Goal: Task Accomplishment & Management: Complete application form

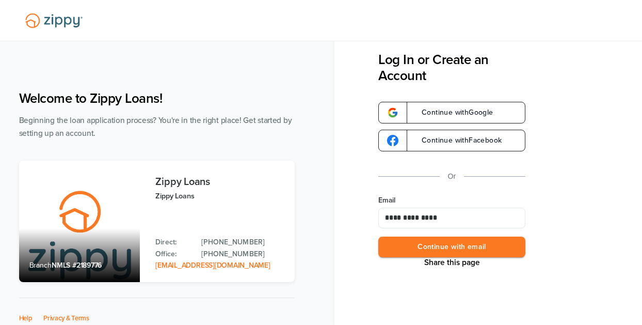
type input "**********"
click at [438, 242] on button "Continue with email" at bounding box center [451, 246] width 147 height 21
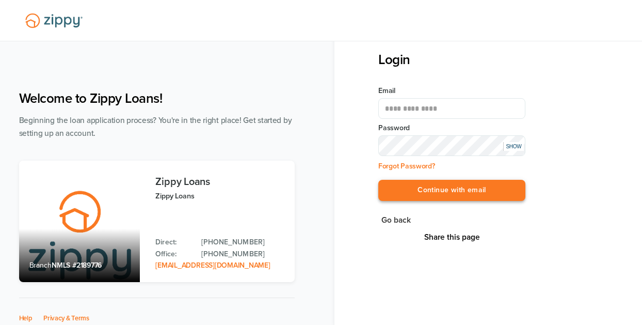
click at [457, 189] on button "Continue with email" at bounding box center [451, 190] width 147 height 21
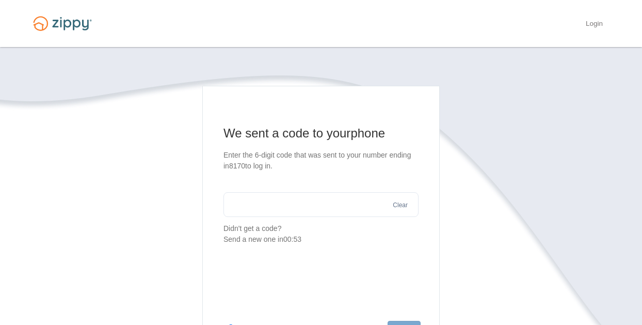
click at [255, 200] on input "text" at bounding box center [320, 204] width 195 height 25
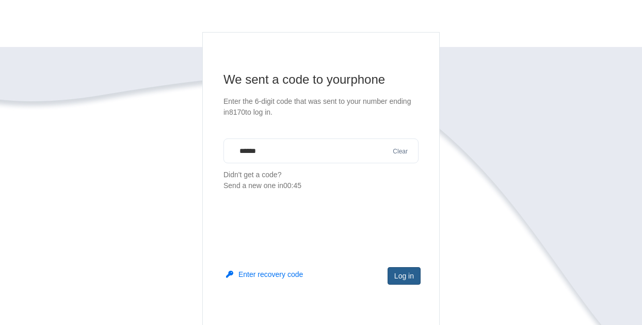
type input "******"
click at [409, 280] on button "Log in" at bounding box center [404, 276] width 33 height 18
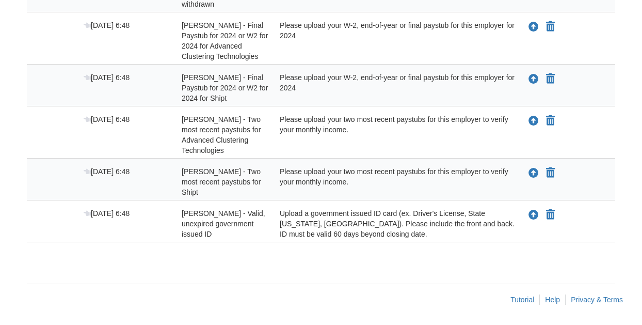
scroll to position [73, 0]
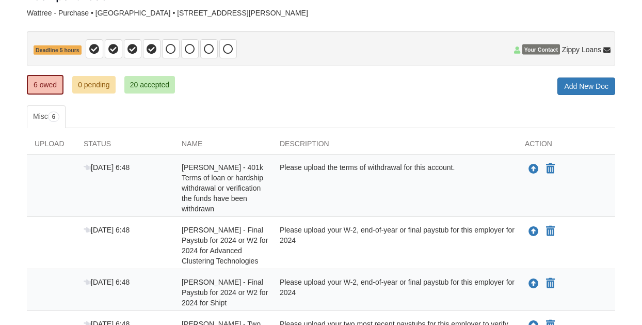
click at [381, 170] on div "Please upload the terms of withdrawal for this account." at bounding box center [394, 188] width 245 height 52
click at [233, 176] on span "[PERSON_NAME] - 401k Terms of loan or hardship withdrawal or verification the f…" at bounding box center [223, 188] width 82 height 50
click at [122, 166] on span "[DATE] 6:48" at bounding box center [107, 167] width 46 height 8
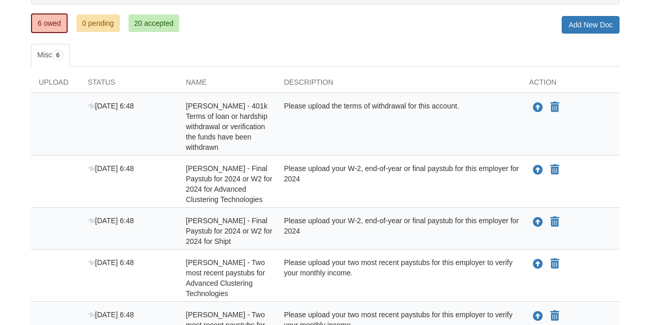
scroll to position [126, 0]
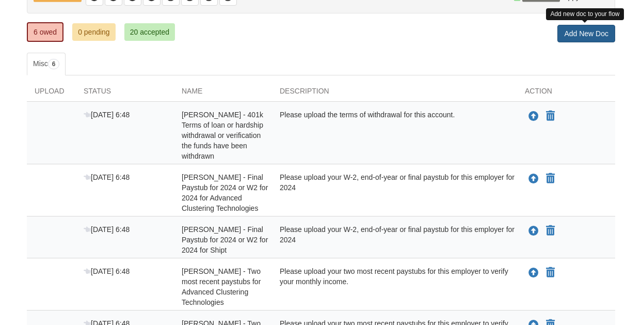
click at [585, 35] on link "Add New Doc" at bounding box center [586, 34] width 58 height 18
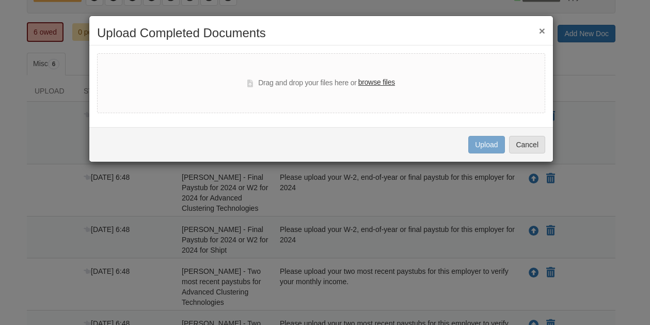
click at [295, 85] on div "Drag and drop your files here or browse files" at bounding box center [321, 83] width 148 height 12
click at [270, 86] on div "Drag and drop your files here or browse files" at bounding box center [321, 83] width 148 height 12
click at [340, 86] on div "Drag and drop your files here or browse files" at bounding box center [321, 83] width 148 height 12
click at [381, 84] on label "browse files" at bounding box center [376, 82] width 37 height 11
click at [0, 0] on input "browse files" at bounding box center [0, 0] width 0 height 0
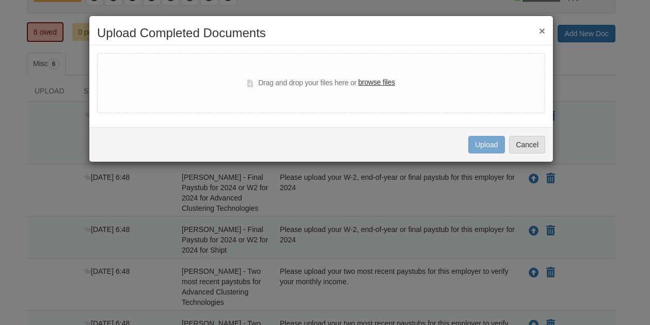
select select "****"
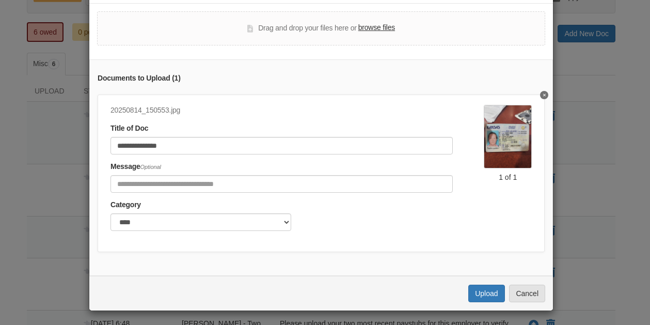
scroll to position [49, 0]
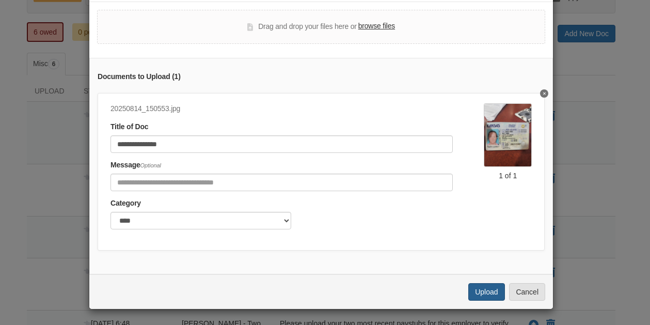
click at [482, 287] on button "Upload" at bounding box center [486, 292] width 36 height 18
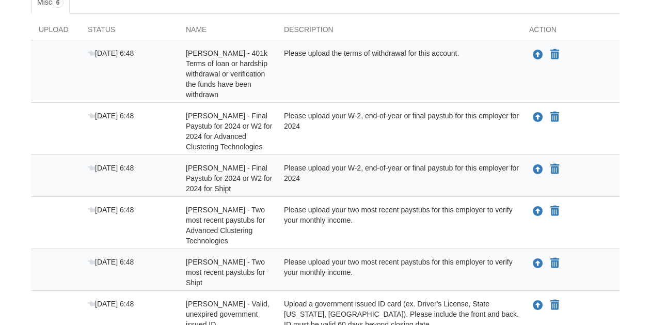
scroll to position [89, 0]
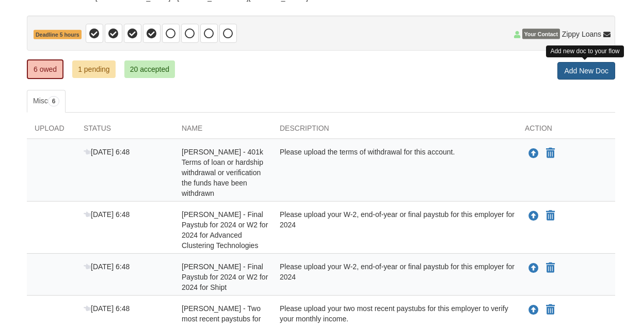
click at [596, 73] on link "Add New Doc" at bounding box center [586, 71] width 58 height 18
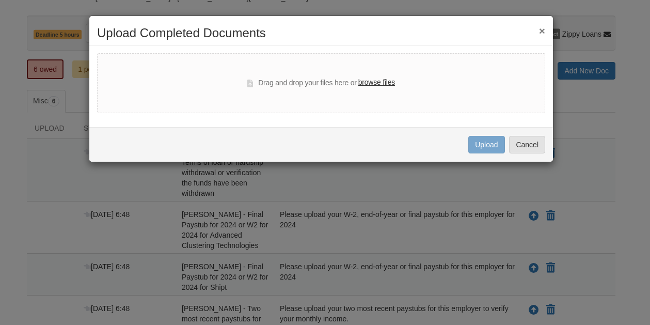
click at [371, 81] on label "browse files" at bounding box center [376, 82] width 37 height 11
click at [0, 0] on input "browse files" at bounding box center [0, 0] width 0 height 0
select select "****"
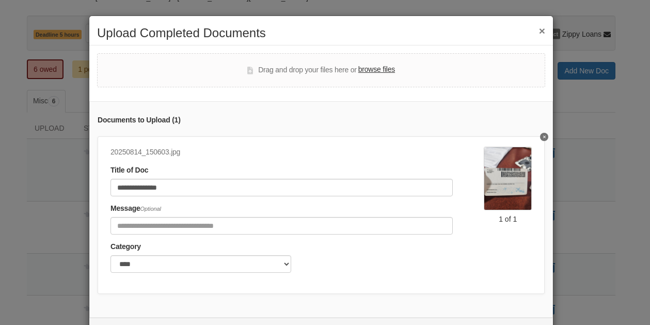
scroll to position [49, 0]
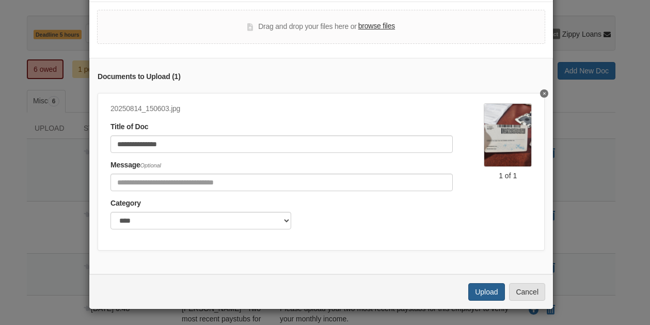
click at [489, 287] on button "Upload" at bounding box center [486, 292] width 36 height 18
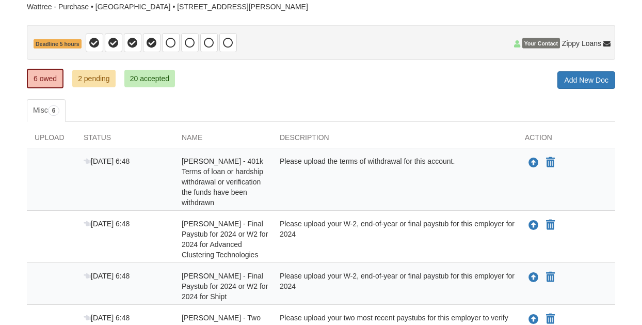
scroll to position [61, 0]
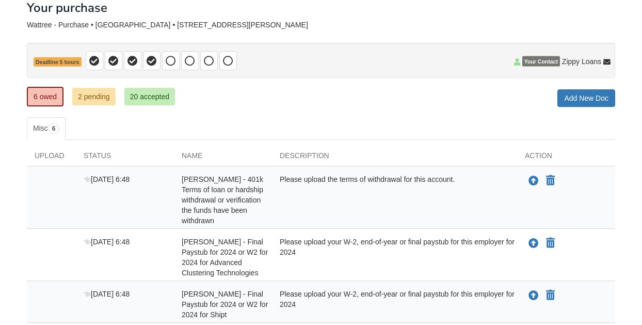
drag, startPoint x: 244, startPoint y: 106, endPoint x: 204, endPoint y: 95, distance: 41.0
click at [244, 106] on div "6 owed 2 pending 20 accepted My Estimated Payment × My Estimated Payment Add Ne…" at bounding box center [321, 97] width 588 height 19
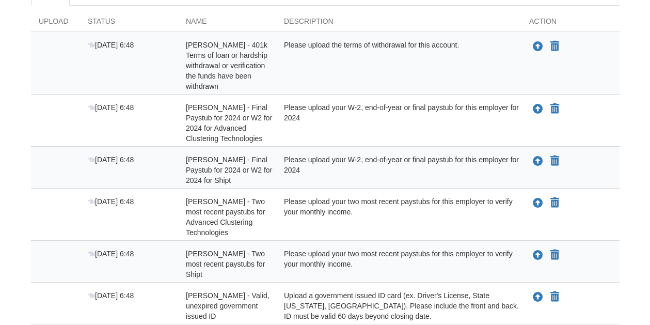
scroll to position [278, 0]
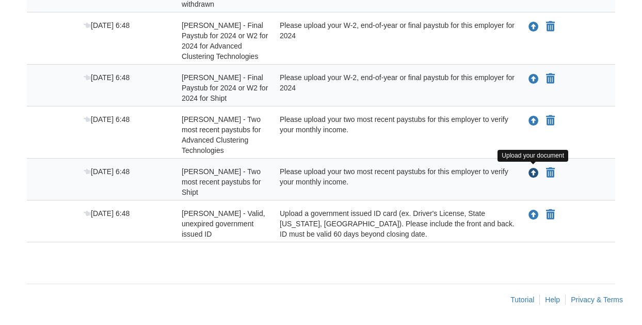
click at [537, 173] on icon "Upload Heather Wattree - Two most recent paystubs for Shipt" at bounding box center [533, 173] width 10 height 10
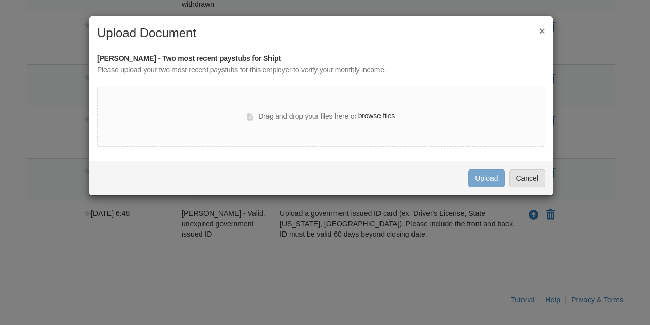
click at [383, 116] on label "browse files" at bounding box center [376, 115] width 37 height 11
click at [0, 0] on input "browse files" at bounding box center [0, 0] width 0 height 0
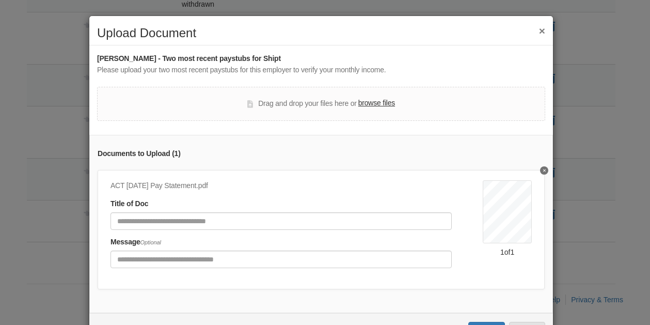
click at [375, 101] on label "browse files" at bounding box center [376, 103] width 37 height 11
click at [0, 0] on input "browse files" at bounding box center [0, 0] width 0 height 0
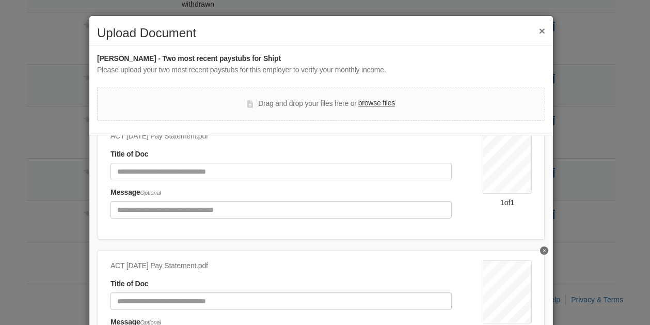
scroll to position [118, 0]
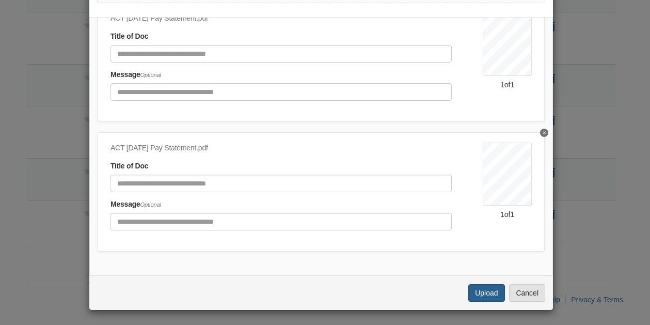
click at [480, 289] on button "Upload" at bounding box center [486, 293] width 36 height 18
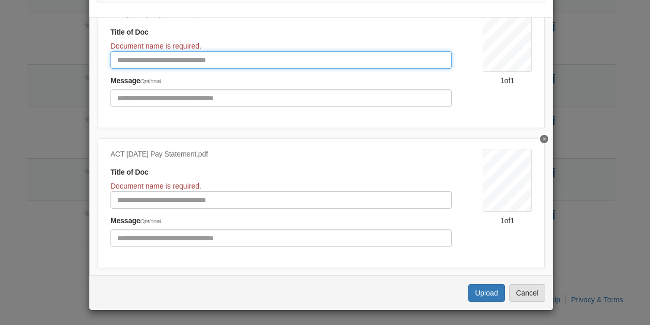
click at [174, 58] on input "Document Title" at bounding box center [280, 60] width 341 height 18
type input "**********"
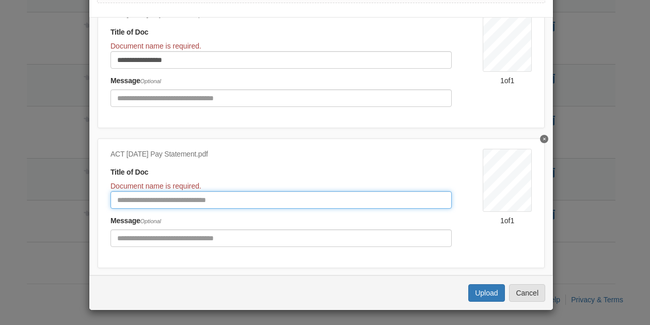
click at [136, 197] on input "Document Title" at bounding box center [280, 200] width 341 height 18
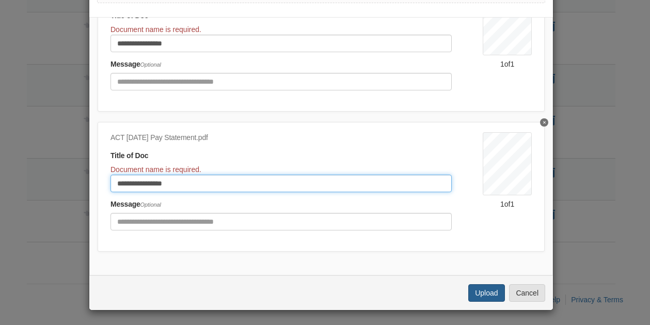
type input "**********"
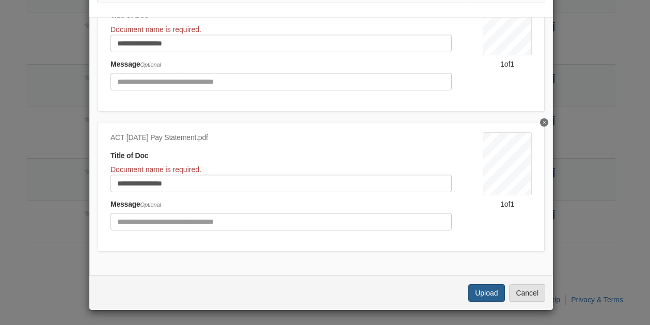
click at [488, 290] on button "Upload" at bounding box center [486, 293] width 36 height 18
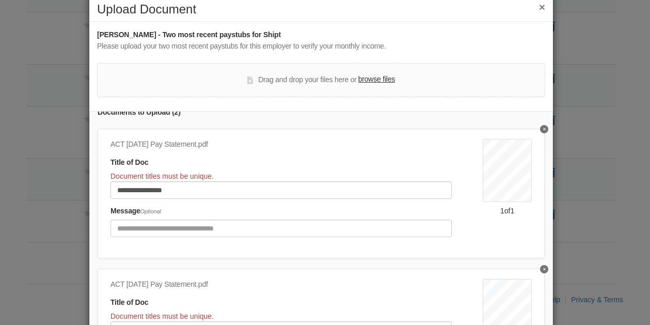
scroll to position [27, 0]
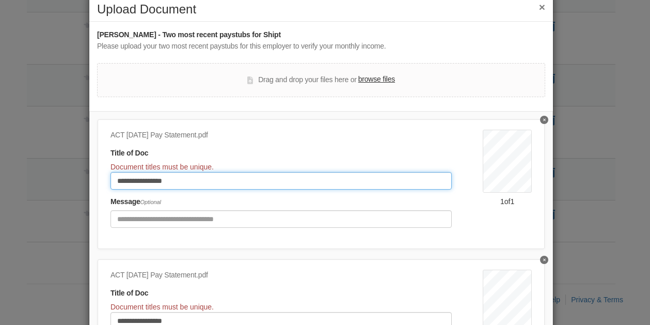
click at [203, 176] on input "**********" at bounding box center [280, 181] width 341 height 18
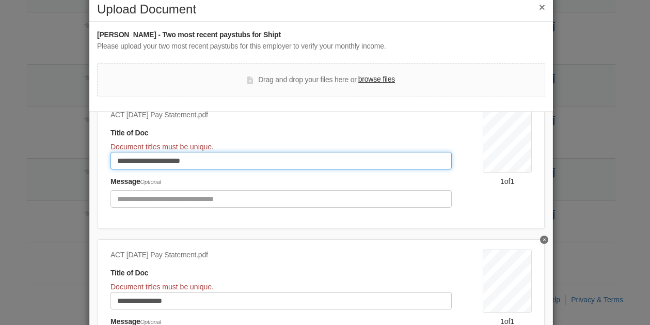
type input "**********"
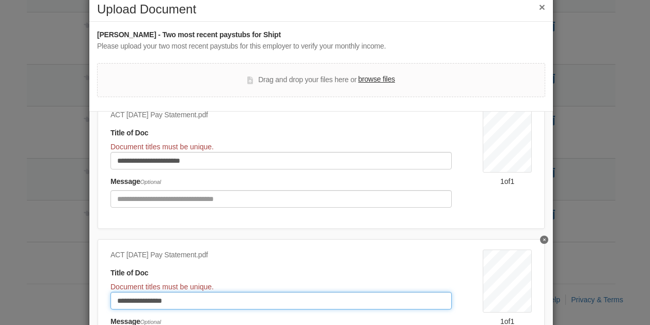
click at [196, 300] on input "**********" at bounding box center [280, 301] width 341 height 18
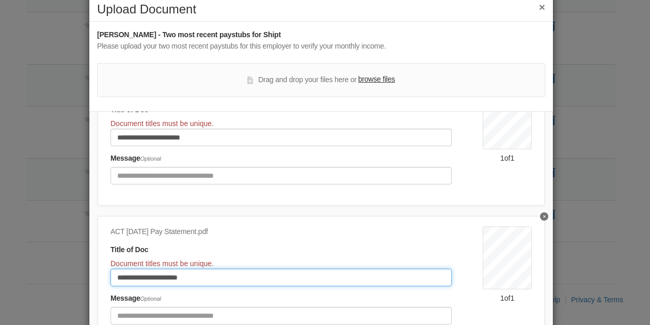
scroll to position [118, 0]
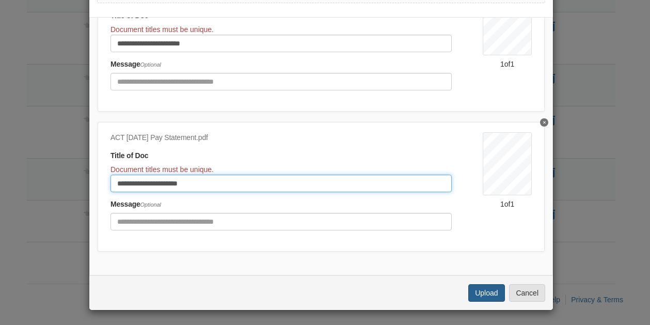
type input "**********"
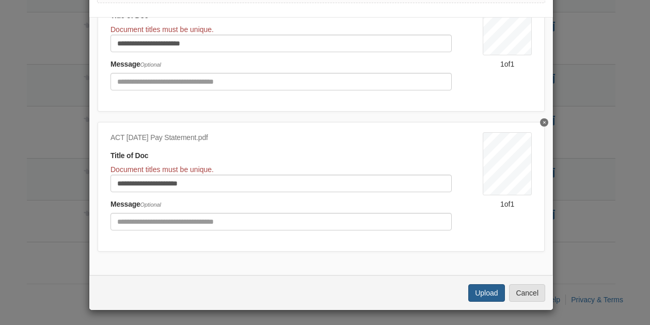
click at [489, 289] on button "Upload" at bounding box center [486, 293] width 36 height 18
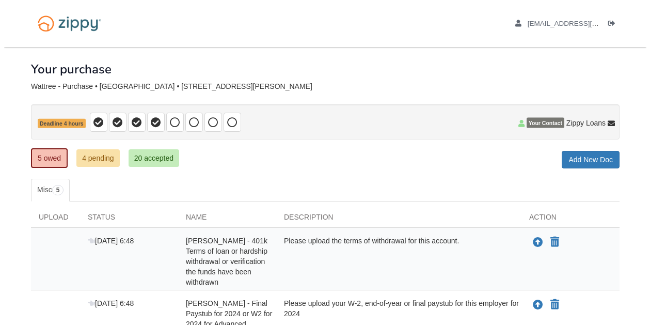
scroll to position [236, 0]
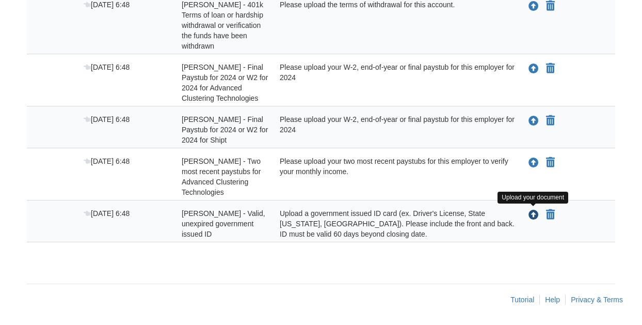
click at [537, 214] on icon "Upload Heather Wattree - Valid, unexpired government issued ID" at bounding box center [533, 215] width 10 height 10
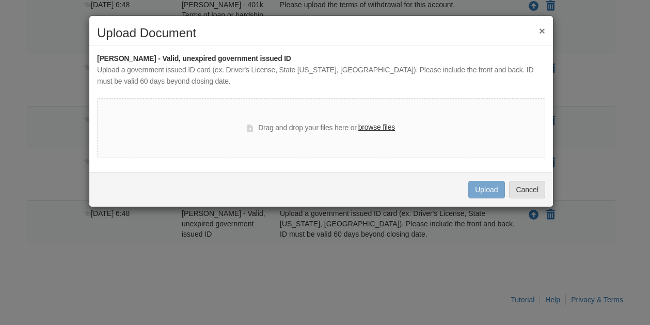
click at [383, 124] on label "browse files" at bounding box center [376, 127] width 37 height 11
click at [0, 0] on input "browse files" at bounding box center [0, 0] width 0 height 0
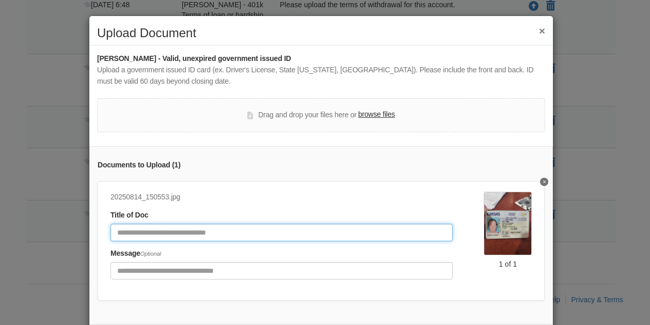
click at [203, 232] on input "Document Title" at bounding box center [281, 232] width 342 height 18
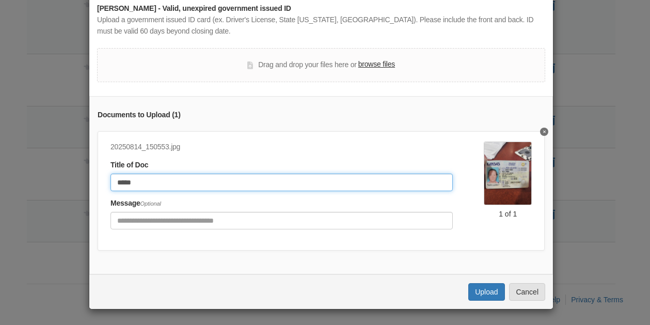
type input "*****"
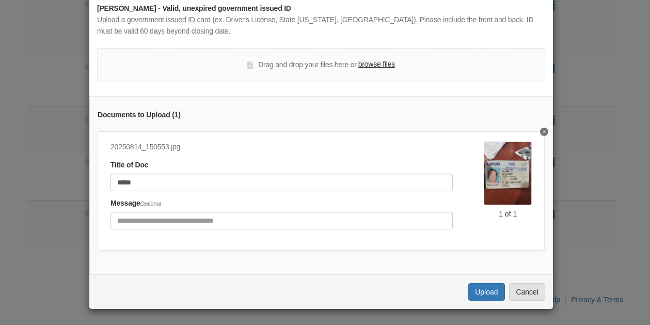
click at [376, 59] on label "browse files" at bounding box center [376, 64] width 37 height 11
click at [0, 0] on input "browse files" at bounding box center [0, 0] width 0 height 0
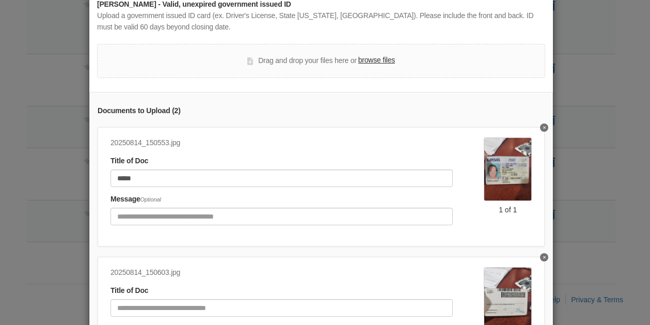
scroll to position [54, 0]
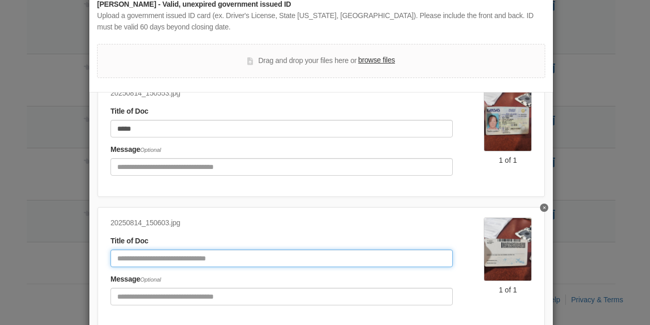
click at [201, 249] on input "Document Title" at bounding box center [281, 258] width 342 height 18
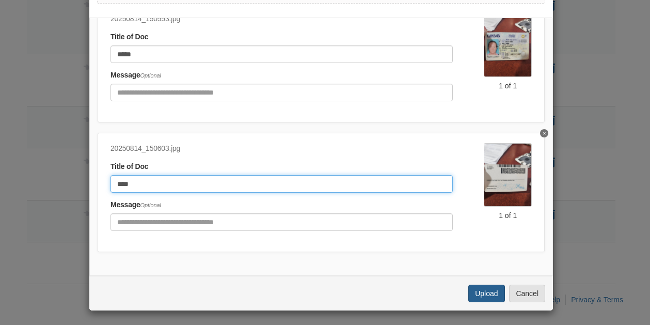
type input "****"
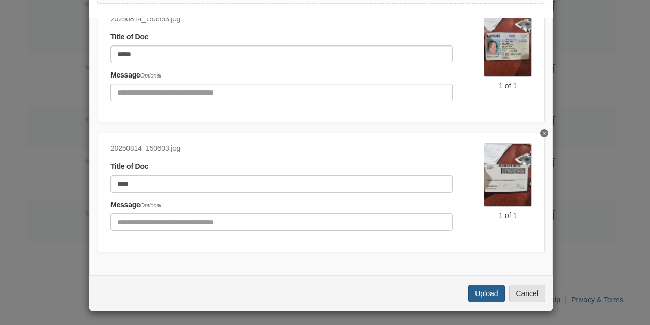
click at [485, 287] on button "Upload" at bounding box center [486, 293] width 36 height 18
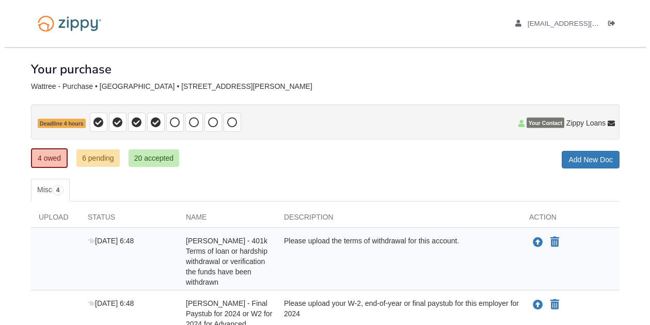
scroll to position [194, 0]
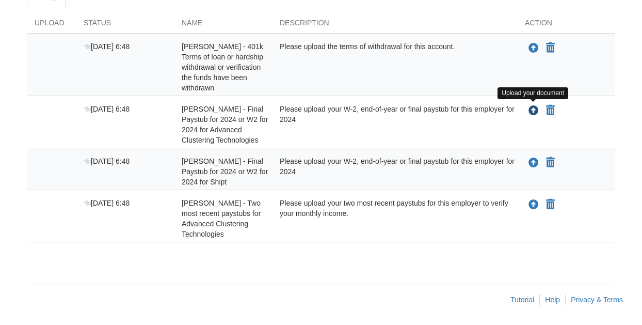
click at [533, 108] on icon "Upload Heather Wattree - Final Paystub for 2024 or W2 for 2024 for Advanced Clu…" at bounding box center [533, 111] width 10 height 10
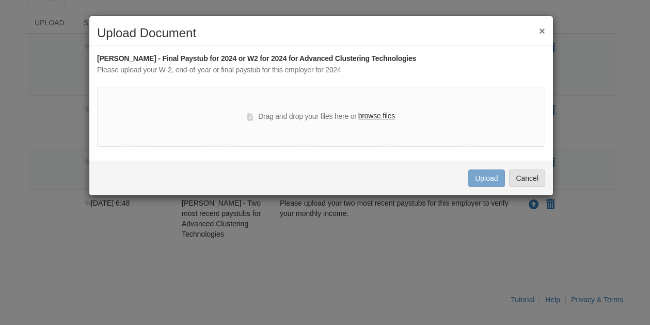
click at [379, 114] on label "browse files" at bounding box center [376, 115] width 37 height 11
click at [0, 0] on input "browse files" at bounding box center [0, 0] width 0 height 0
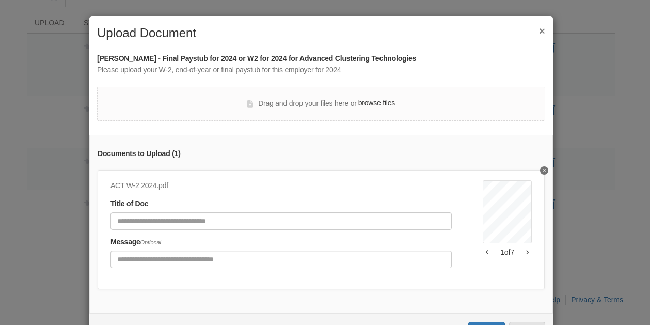
scroll to position [43, 0]
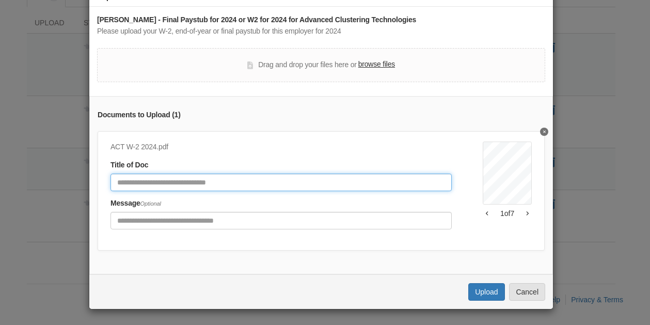
click at [174, 173] on input "Document Title" at bounding box center [280, 182] width 341 height 18
type input "**********"
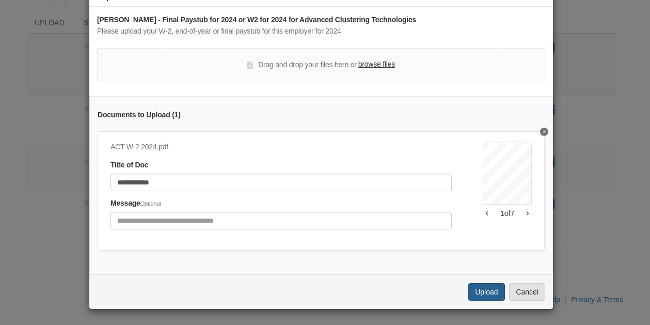
click at [476, 293] on button "Upload" at bounding box center [486, 292] width 36 height 18
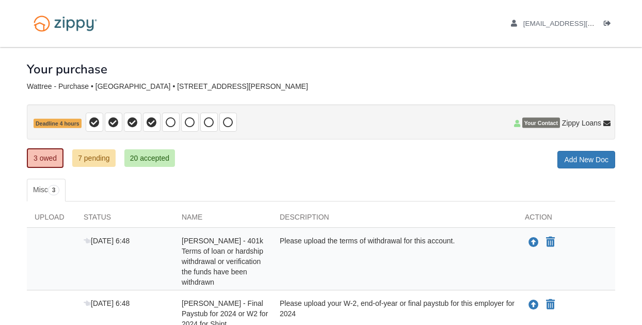
scroll to position [142, 0]
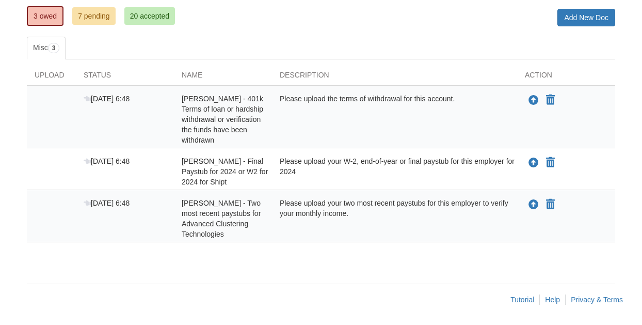
click at [104, 16] on link "7 pending" at bounding box center [93, 16] width 43 height 18
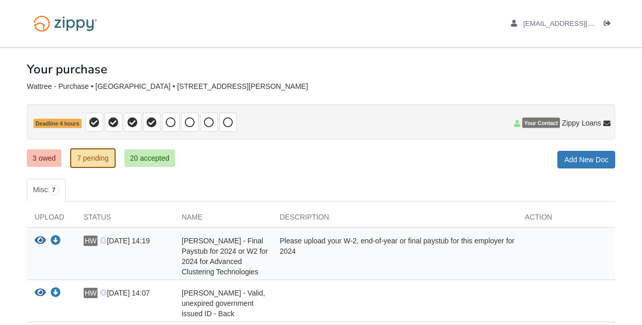
click at [51, 159] on link "3 owed" at bounding box center [44, 158] width 35 height 18
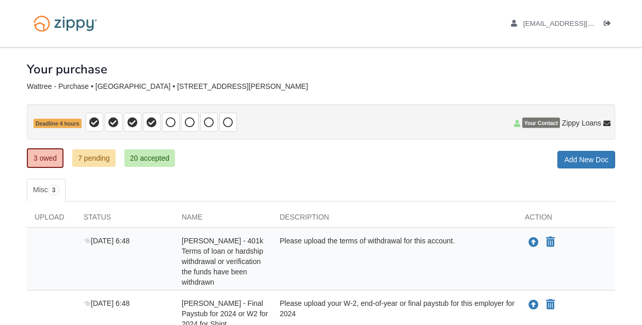
scroll to position [142, 0]
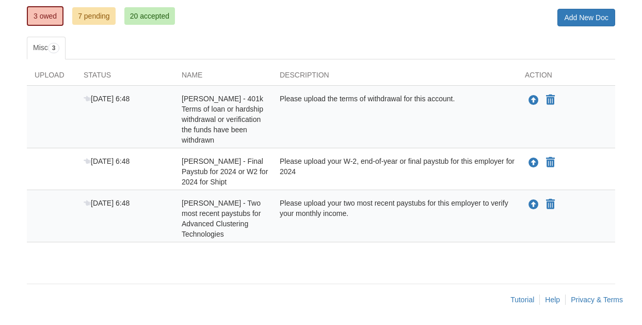
click at [100, 12] on link "7 pending" at bounding box center [93, 16] width 43 height 18
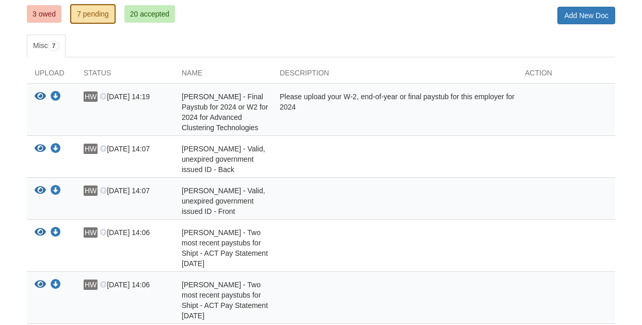
scroll to position [132, 0]
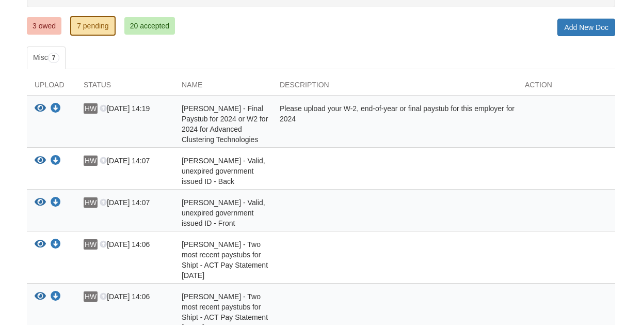
click at [37, 23] on link "3 owed" at bounding box center [44, 26] width 35 height 18
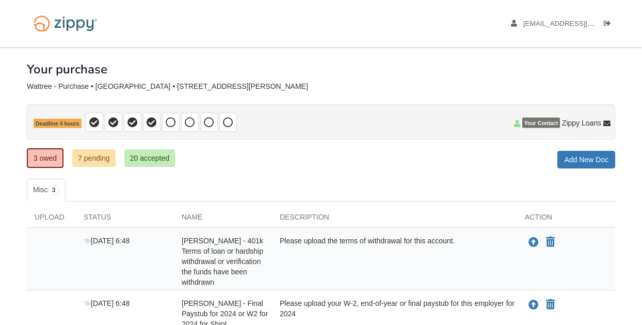
scroll to position [142, 0]
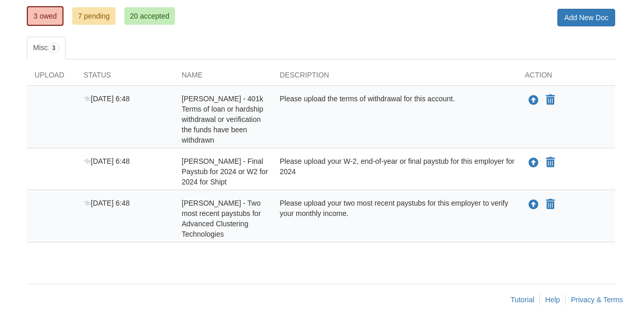
click at [101, 12] on link "7 pending" at bounding box center [93, 16] width 43 height 18
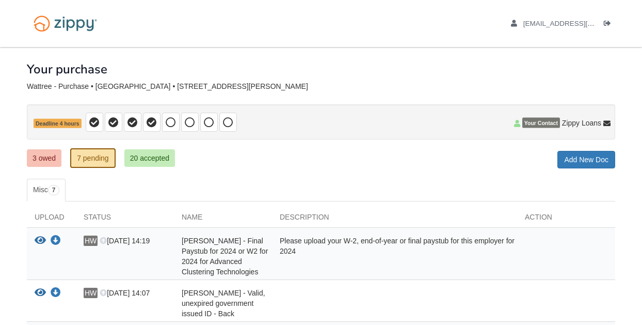
click at [33, 155] on link "3 owed" at bounding box center [44, 158] width 35 height 18
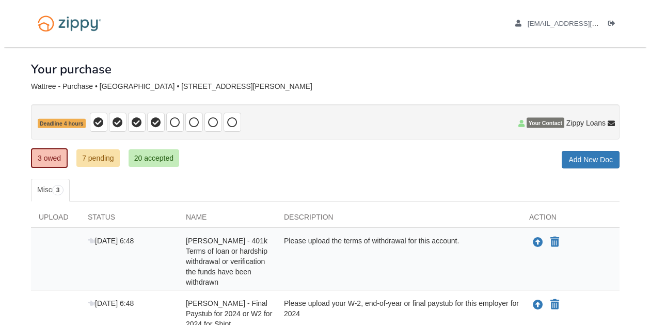
scroll to position [95, 0]
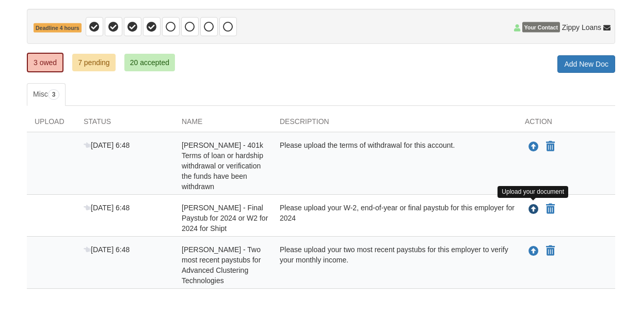
click at [535, 212] on icon "Upload Heather Wattree - Final Paystub for 2024 or W2 for 2024 for Shipt" at bounding box center [533, 209] width 10 height 10
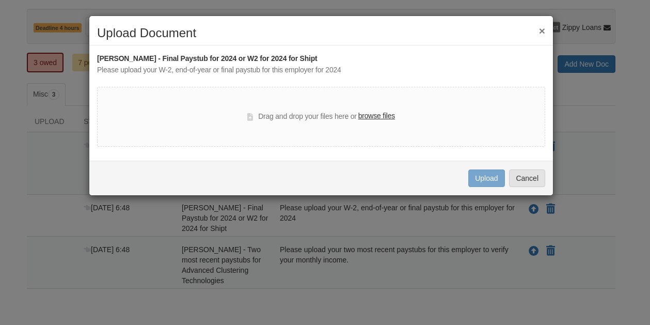
click at [384, 116] on label "browse files" at bounding box center [376, 115] width 37 height 11
click at [0, 0] on input "browse files" at bounding box center [0, 0] width 0 height 0
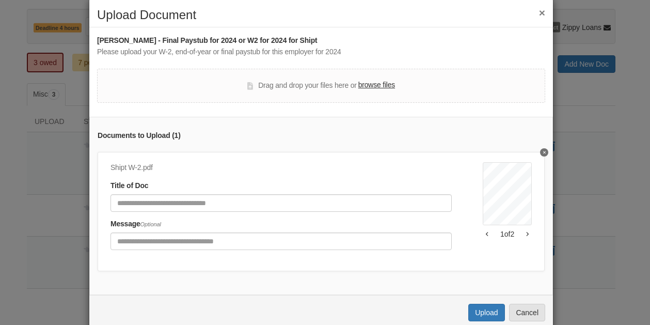
scroll to position [43, 0]
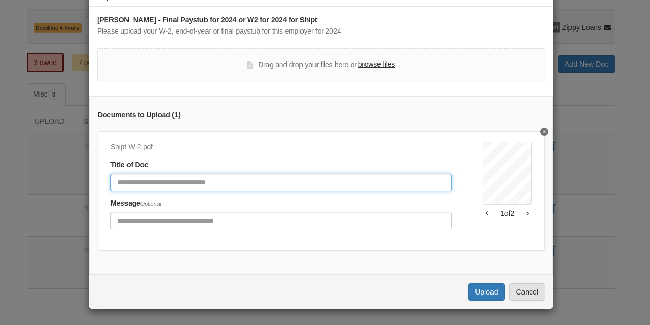
click at [198, 176] on input "Document Title" at bounding box center [280, 182] width 341 height 18
type input "**********"
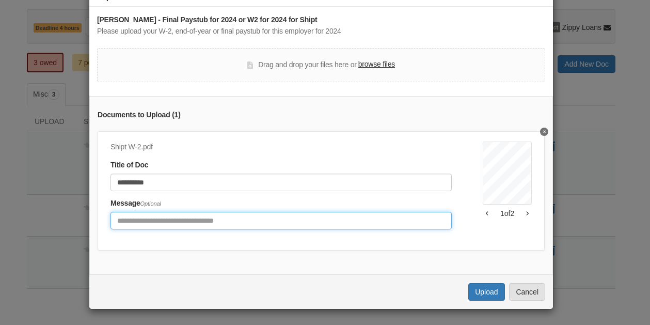
click at [188, 212] on input "Include any comments on this document" at bounding box center [280, 221] width 341 height 18
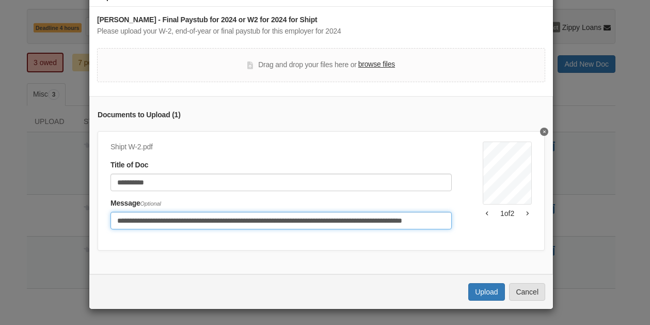
scroll to position [29, 0]
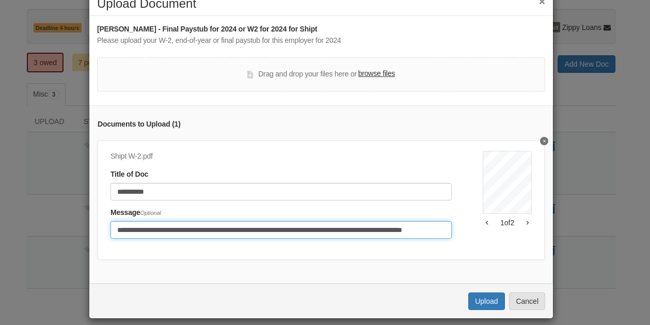
type input "**********"
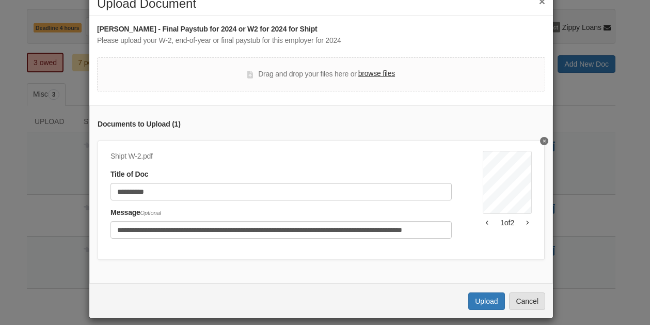
click at [373, 71] on label "browse files" at bounding box center [376, 73] width 37 height 11
click at [0, 0] on input "browse files" at bounding box center [0, 0] width 0 height 0
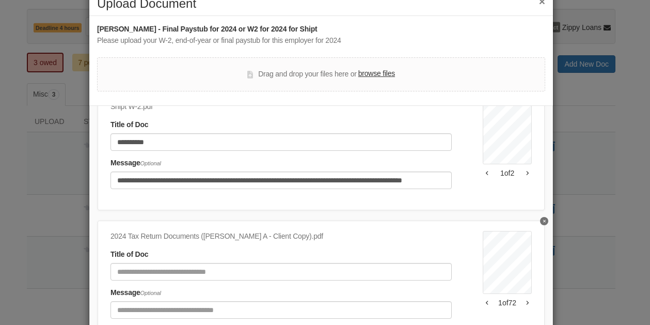
scroll to position [118, 0]
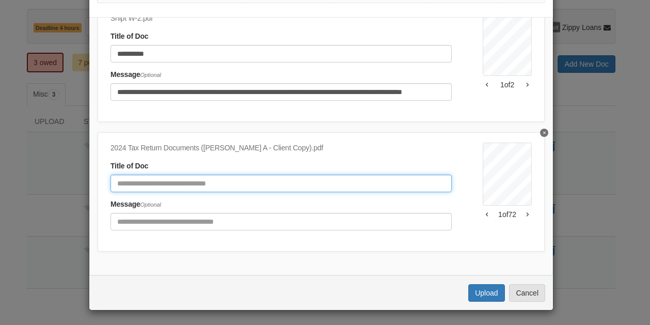
click at [227, 174] on input "Document Title" at bounding box center [280, 183] width 341 height 18
type input "**********"
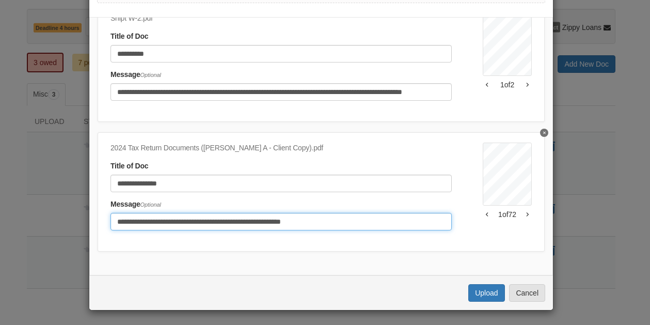
click at [257, 215] on input "**********" at bounding box center [280, 222] width 341 height 18
click at [357, 214] on input "**********" at bounding box center [280, 222] width 341 height 18
click at [233, 213] on input "**********" at bounding box center [280, 222] width 341 height 18
type input "**********"
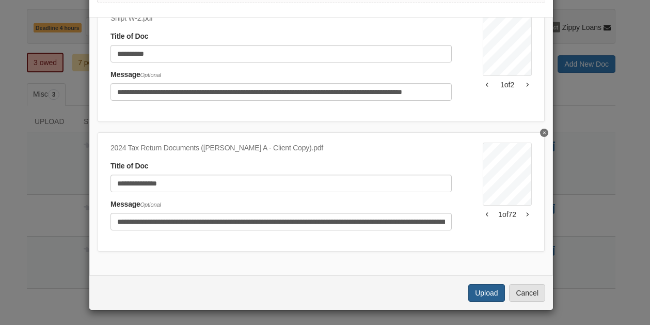
click at [477, 289] on button "Upload" at bounding box center [486, 293] width 36 height 18
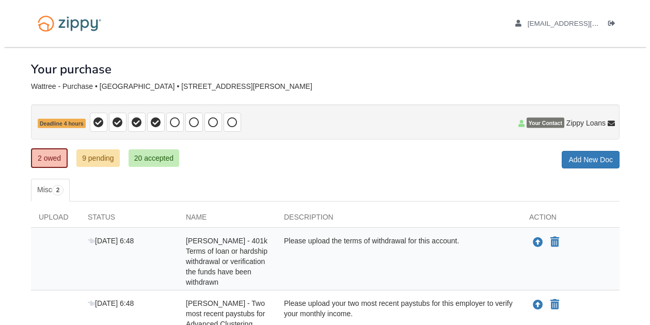
scroll to position [95, 0]
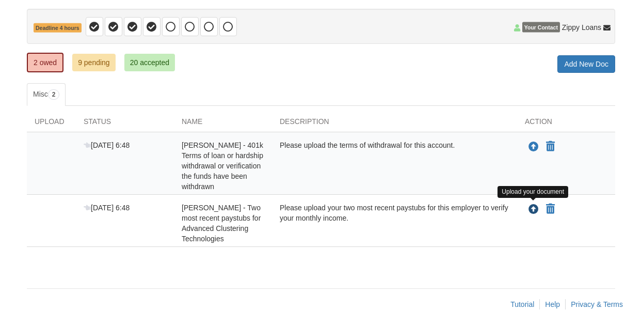
click at [536, 212] on icon "Upload Heather Wattree - Two most recent paystubs for Advanced Clustering Techn…" at bounding box center [533, 209] width 10 height 10
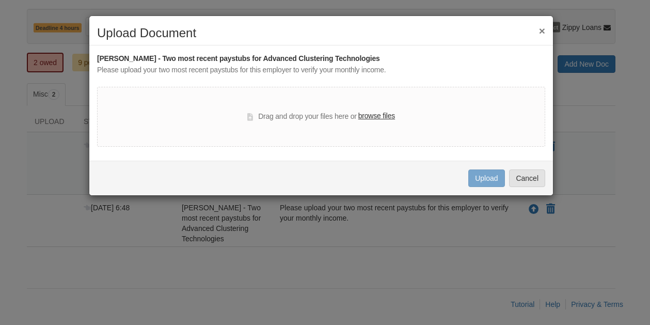
click at [385, 117] on label "browse files" at bounding box center [376, 115] width 37 height 11
click at [0, 0] on input "browse files" at bounding box center [0, 0] width 0 height 0
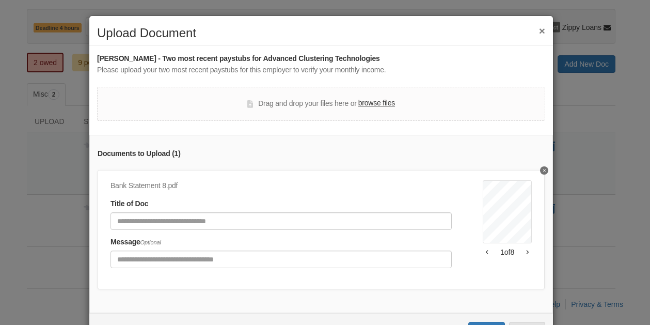
click at [543, 168] on icon "Delete undefined" at bounding box center [544, 170] width 3 height 4
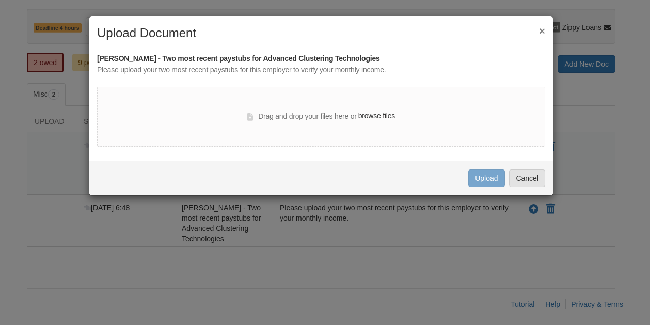
click at [383, 117] on label "browse files" at bounding box center [376, 115] width 37 height 11
click at [0, 0] on input "browse files" at bounding box center [0, 0] width 0 height 0
click at [388, 118] on label "browse files" at bounding box center [376, 115] width 37 height 11
click at [0, 0] on input "browse files" at bounding box center [0, 0] width 0 height 0
click at [366, 159] on div "× Upload Document Heather Wattree - Two most recent paystubs for Advanced Clust…" at bounding box center [321, 105] width 464 height 180
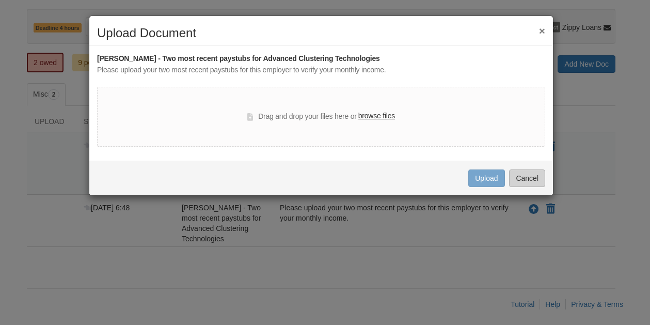
click at [532, 176] on button "Cancel" at bounding box center [527, 178] width 36 height 18
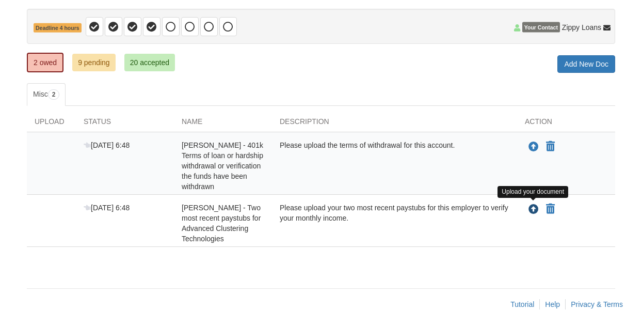
click at [534, 209] on icon "Upload Heather Wattree - Two most recent paystubs for Advanced Clustering Techn…" at bounding box center [533, 209] width 10 height 10
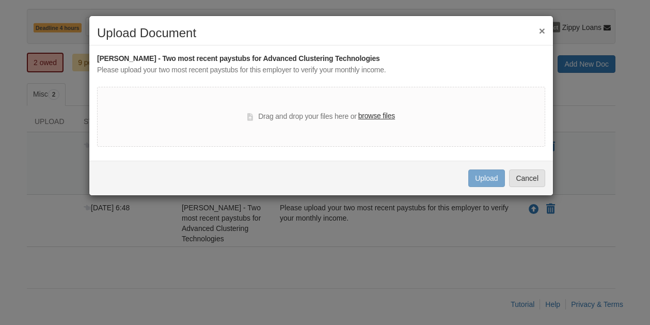
click at [382, 112] on label "browse files" at bounding box center [376, 115] width 37 height 11
click at [0, 0] on input "browse files" at bounding box center [0, 0] width 0 height 0
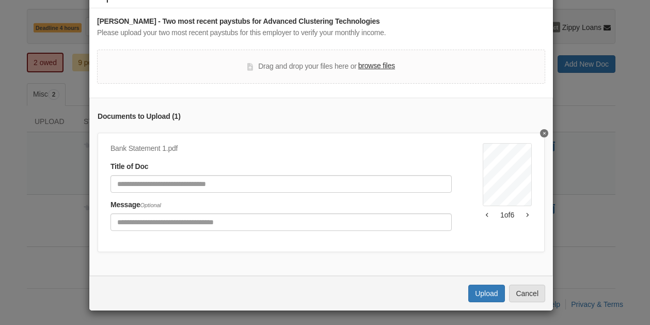
scroll to position [43, 0]
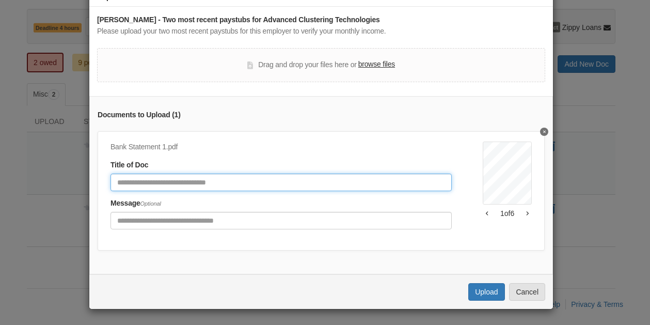
click at [213, 173] on input "Document Title" at bounding box center [280, 182] width 341 height 18
type input "**********"
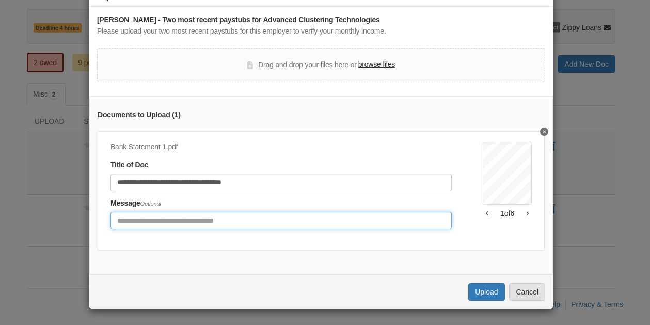
click at [193, 218] on input "Include any comments on this document" at bounding box center [280, 221] width 341 height 18
type input "**********"
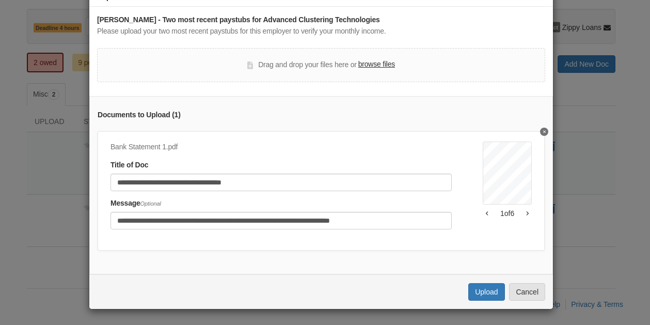
click at [369, 61] on label "browse files" at bounding box center [376, 64] width 37 height 11
click at [0, 0] on input "browse files" at bounding box center [0, 0] width 0 height 0
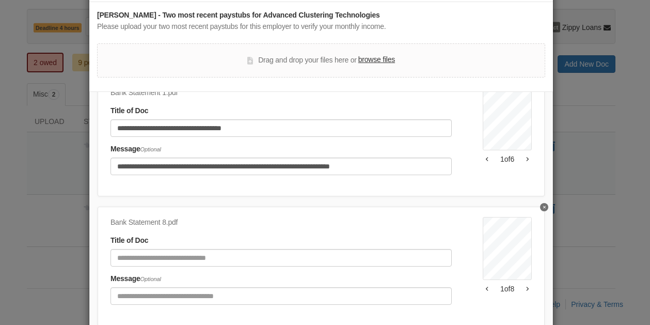
scroll to position [54, 0]
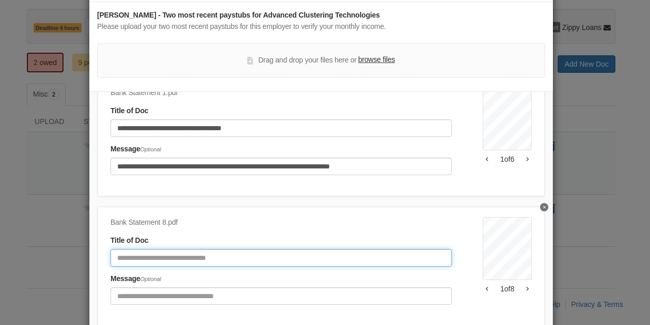
click at [150, 250] on input "Document Title" at bounding box center [280, 258] width 341 height 18
click at [283, 252] on input "**********" at bounding box center [280, 258] width 341 height 18
type input "**********"
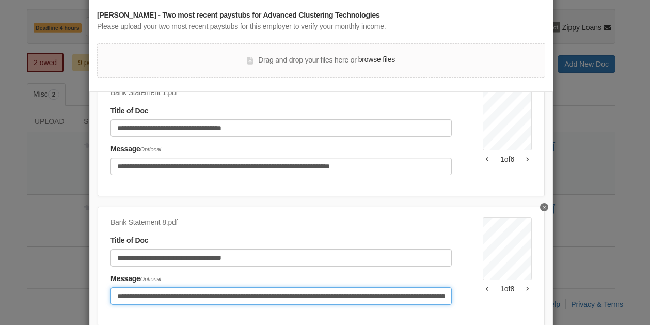
type input "**********"
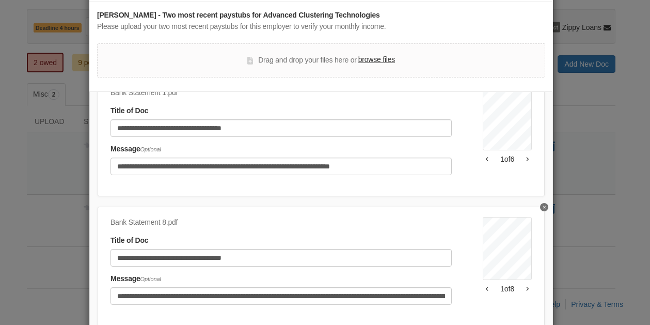
click at [382, 60] on label "browse files" at bounding box center [376, 59] width 37 height 11
click at [0, 0] on input "browse files" at bounding box center [0, 0] width 0 height 0
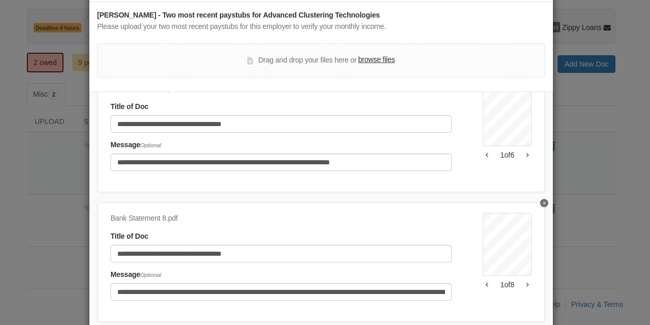
scroll to position [182, 0]
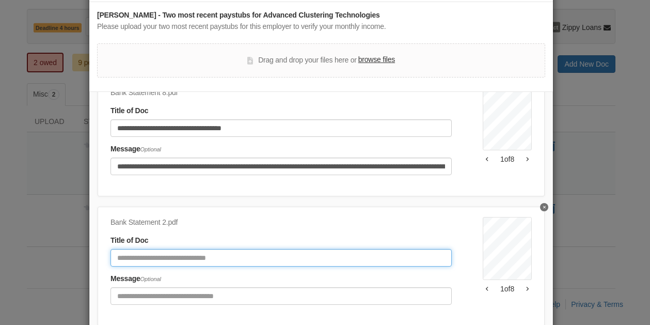
click at [185, 249] on input "Document Title" at bounding box center [280, 258] width 341 height 18
type input "**********"
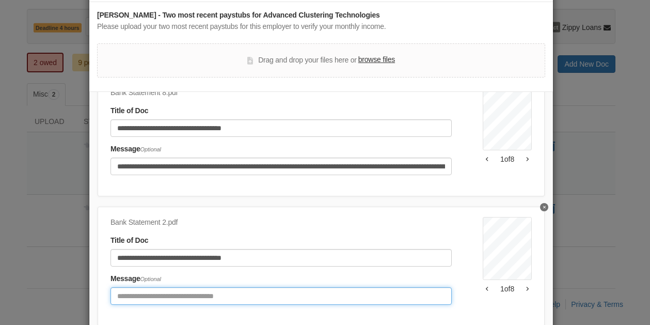
click at [179, 287] on input "Include any comments on this document" at bounding box center [280, 296] width 341 height 18
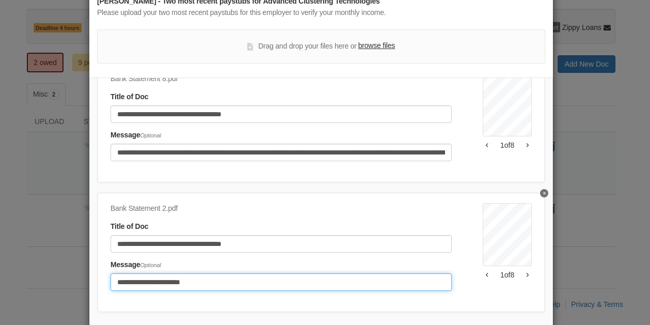
scroll to position [118, 0]
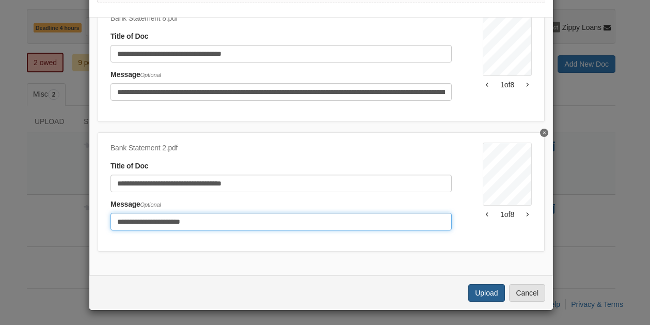
type input "**********"
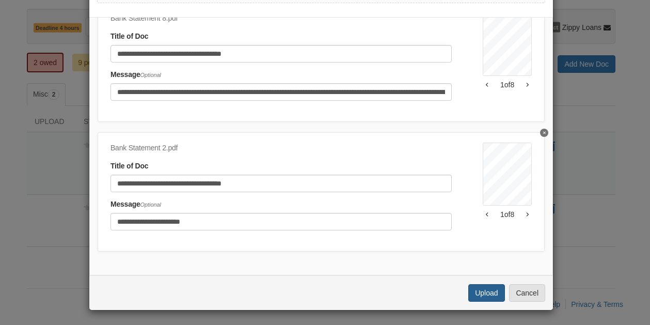
click at [476, 288] on button "Upload" at bounding box center [486, 293] width 36 height 18
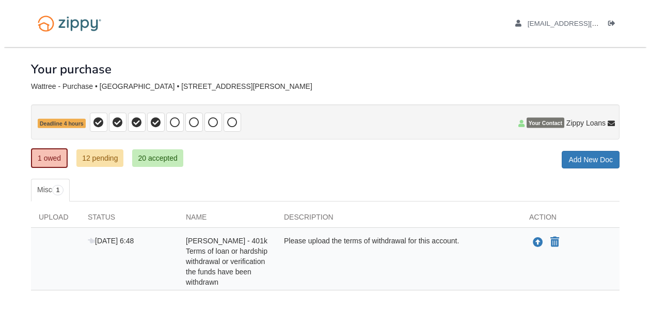
scroll to position [48, 0]
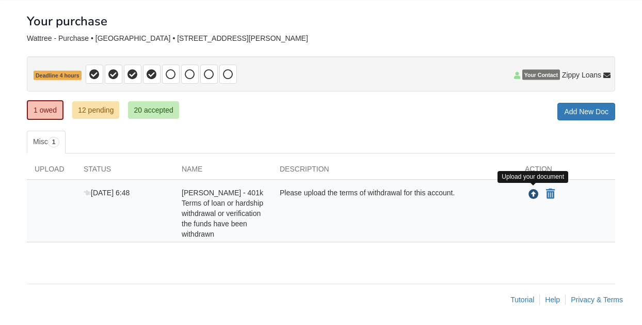
click at [531, 192] on icon "Upload Heather Wattree - 401k Terms of loan or hardship withdrawal or verificat…" at bounding box center [533, 194] width 10 height 10
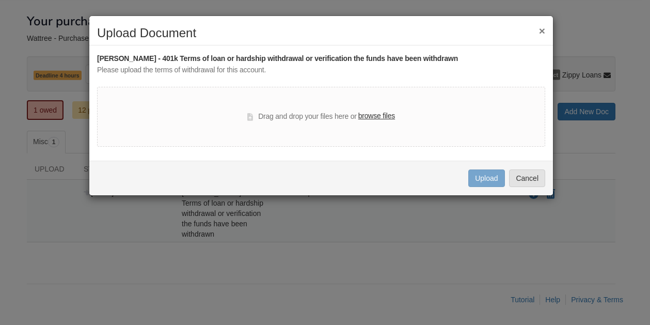
click at [364, 114] on label "browse files" at bounding box center [376, 115] width 37 height 11
click at [0, 0] on input "browse files" at bounding box center [0, 0] width 0 height 0
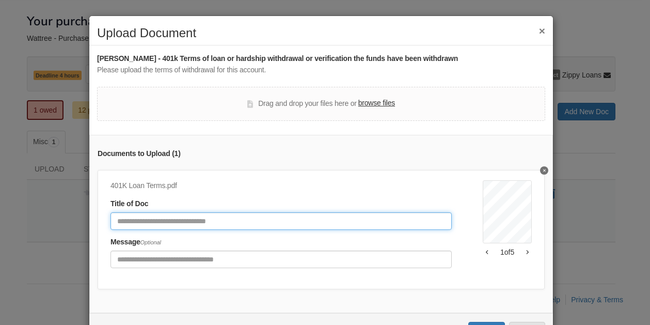
click at [179, 217] on input "Document Title" at bounding box center [280, 221] width 341 height 18
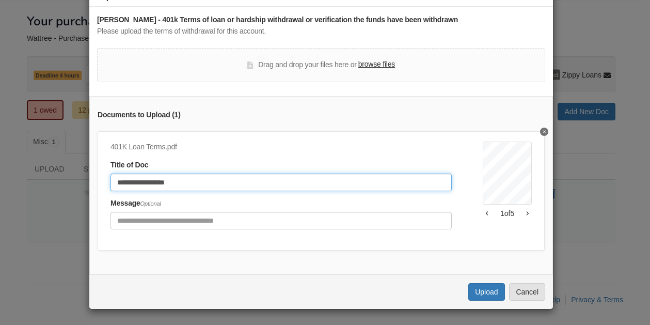
type input "**********"
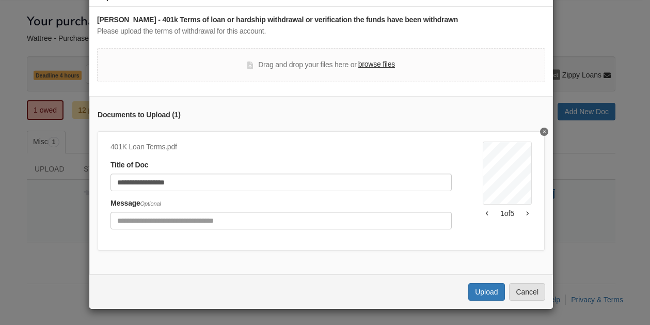
click at [381, 59] on label "browse files" at bounding box center [376, 64] width 37 height 11
click at [0, 0] on input "browse files" at bounding box center [0, 0] width 0 height 0
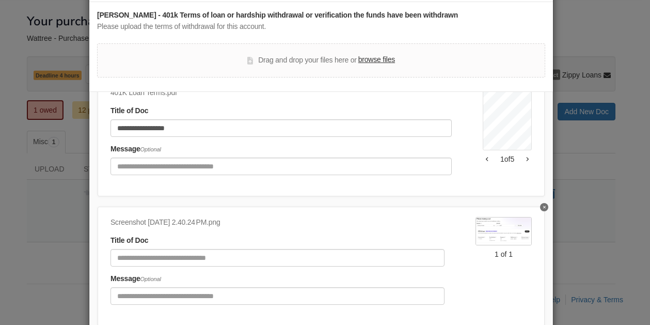
scroll to position [118, 0]
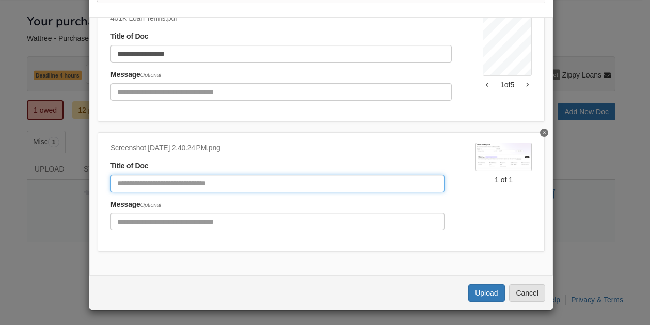
click at [229, 176] on input "Document Title" at bounding box center [277, 183] width 334 height 18
type input "**********"
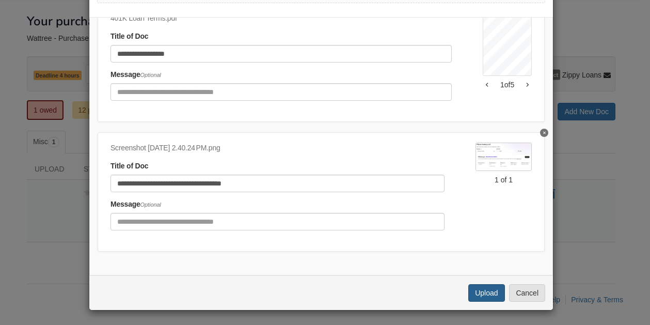
click at [488, 291] on button "Upload" at bounding box center [486, 293] width 36 height 18
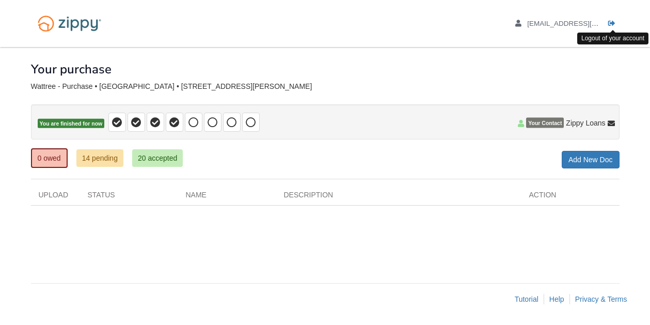
click at [616, 23] on link "Logout" at bounding box center [613, 25] width 11 height 10
